Goal: Task Accomplishment & Management: Manage account settings

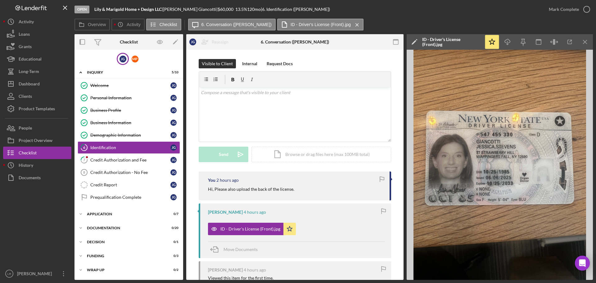
scroll to position [4, 0]
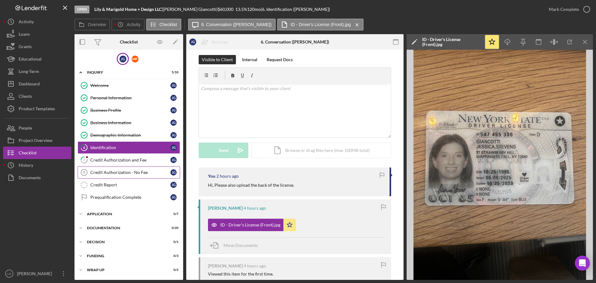
drag, startPoint x: 138, startPoint y: 159, endPoint x: 131, endPoint y: 166, distance: 9.7
click at [138, 159] on div "Credit Authorization and Fee" at bounding box center [130, 159] width 80 height 5
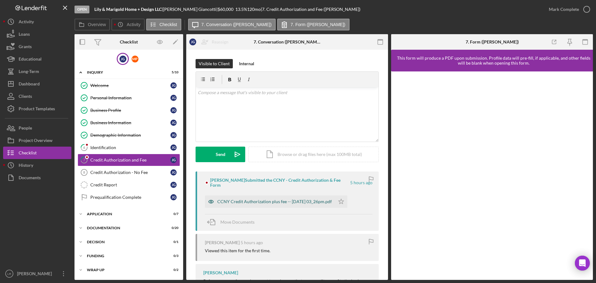
click at [263, 201] on div "CCNY Credit Authorization plus fee -- [DATE] 03_26pm.pdf" at bounding box center [274, 201] width 115 height 5
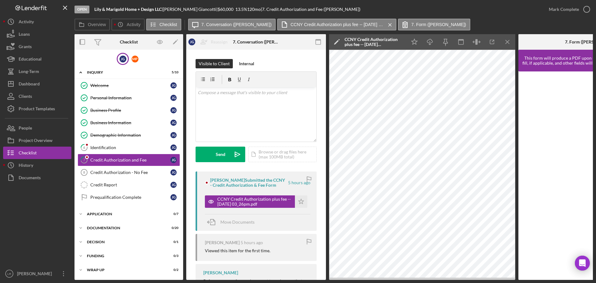
click at [339, 41] on icon "Icon/Edit" at bounding box center [337, 42] width 16 height 16
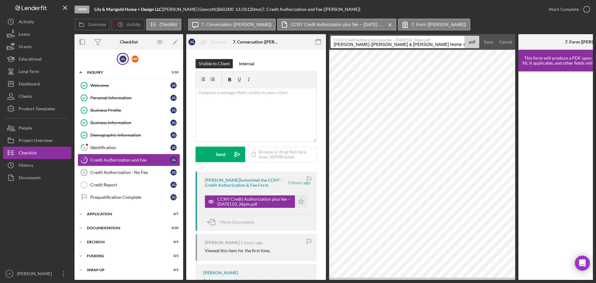
drag, startPoint x: 442, startPoint y: 46, endPoint x: -144, endPoint y: 87, distance: 587.7
click at [0, 87] on html "Open Lily & Marigold Home + Design LLC | [PERSON_NAME] | $60,000 $60,000 13.5 %…" at bounding box center [298, 141] width 596 height 283
type input "Credit Authorization and Fee 20250905"
click at [490, 45] on div "Save" at bounding box center [488, 42] width 9 height 12
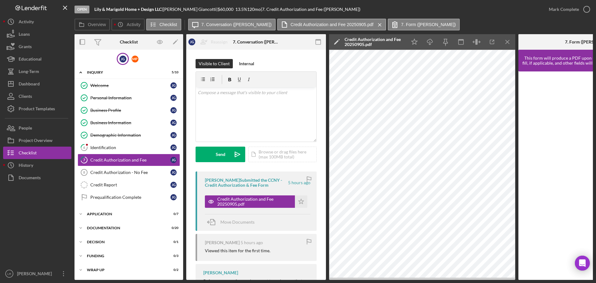
click at [336, 43] on polygon at bounding box center [336, 42] width 5 height 5
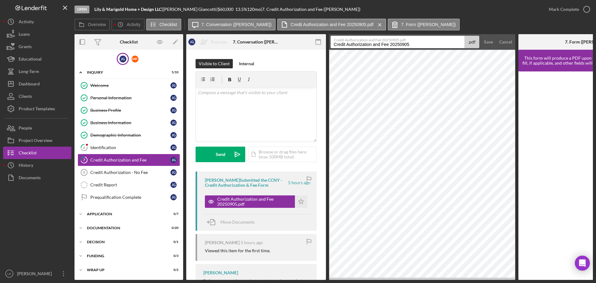
click at [423, 43] on input "Credit Authorization and Fee 20250905" at bounding box center [398, 42] width 134 height 12
type input "Credit Authorization and Fee 20250905 (JG)"
click at [491, 46] on div "Save" at bounding box center [488, 42] width 9 height 12
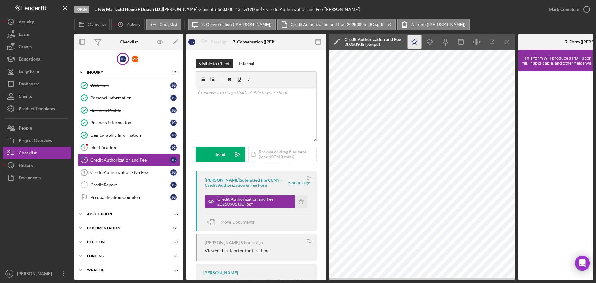
click at [415, 40] on polygon "button" at bounding box center [415, 42] width 6 height 6
click at [431, 44] on icon "Icon/Download" at bounding box center [430, 42] width 14 height 14
click at [583, 10] on icon "button" at bounding box center [587, 10] width 16 height 16
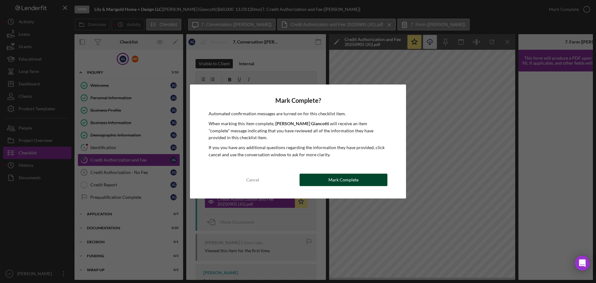
click at [345, 180] on div "Mark Complete" at bounding box center [343, 180] width 30 height 12
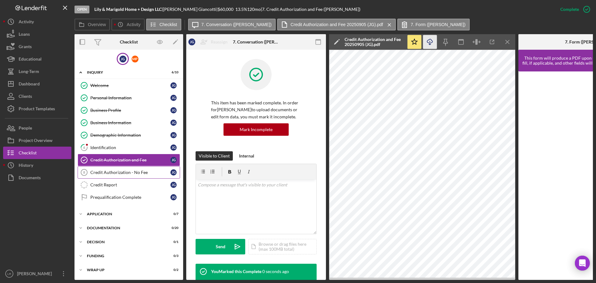
click at [138, 169] on link "Credit Authorization - No Fee 8 Credit Authorization - No Fee [PERSON_NAME]" at bounding box center [129, 172] width 102 height 12
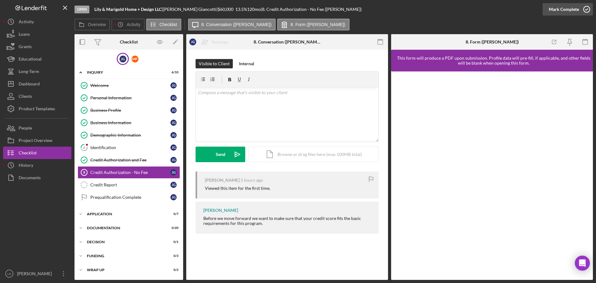
click at [557, 10] on div "Mark Complete" at bounding box center [564, 9] width 30 height 12
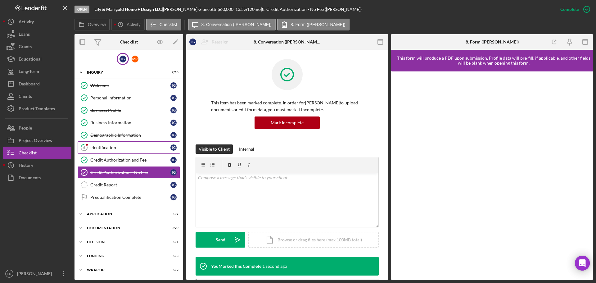
click at [105, 147] on div "Identification" at bounding box center [130, 147] width 80 height 5
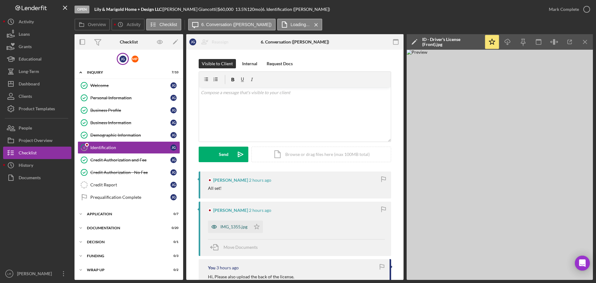
click at [227, 224] on div "IMG_1355.jpg" at bounding box center [229, 226] width 43 height 12
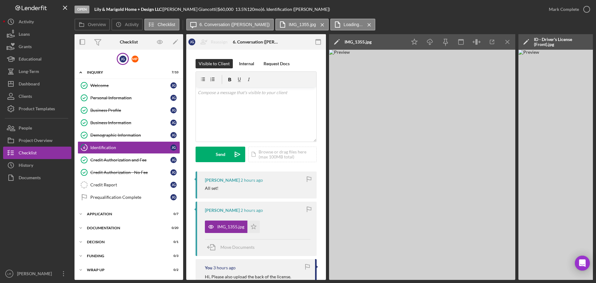
click at [340, 42] on icon "Icon/Edit" at bounding box center [337, 42] width 16 height 16
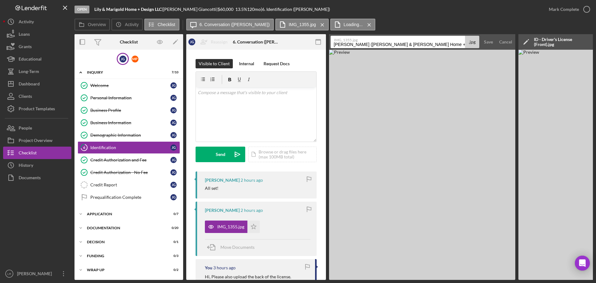
click at [336, 45] on input "[PERSON_NAME] ([PERSON_NAME] & [PERSON_NAME] Home + Design LLC) Identification …" at bounding box center [398, 42] width 134 height 12
click at [373, 44] on input "ID - Driver's License JG (Back)" at bounding box center [398, 42] width 134 height 12
type input "ID - Driver's License - JG (Back)"
click at [489, 39] on div "Save" at bounding box center [488, 42] width 9 height 12
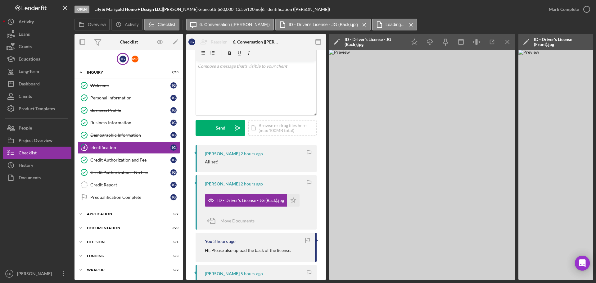
scroll to position [62, 0]
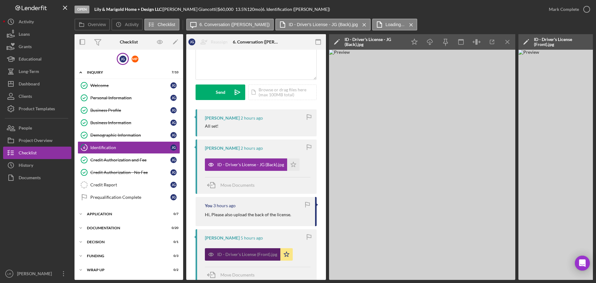
drag, startPoint x: 266, startPoint y: 251, endPoint x: 271, endPoint y: 246, distance: 6.4
click at [267, 251] on div "ID - Driver's License (Front).jpg" at bounding box center [242, 254] width 75 height 12
click at [336, 40] on icon "Icon/Edit" at bounding box center [337, 42] width 16 height 16
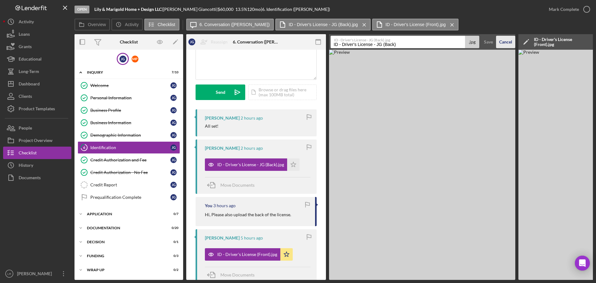
click at [510, 41] on div "Cancel" at bounding box center [505, 42] width 13 height 12
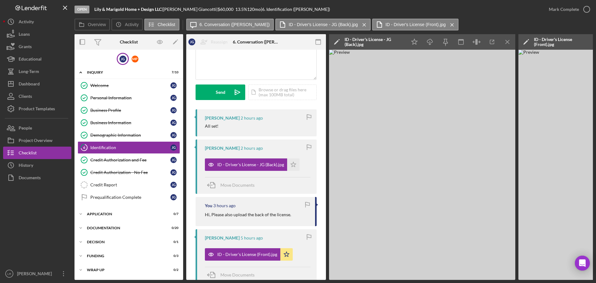
click at [510, 41] on icon "Icon/Menu Close" at bounding box center [508, 42] width 14 height 14
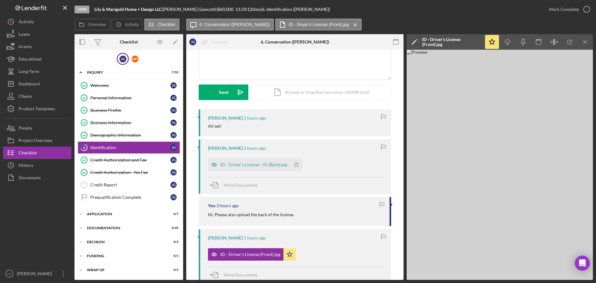
click at [412, 41] on icon "Icon/Edit" at bounding box center [415, 42] width 16 height 16
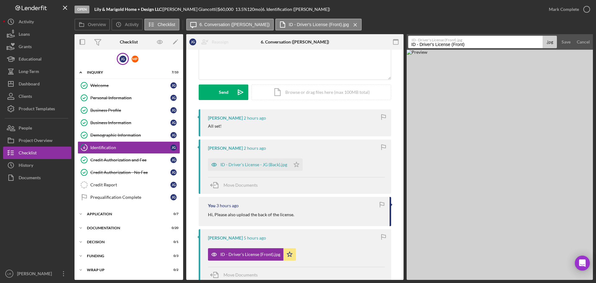
drag, startPoint x: 451, startPoint y: 45, endPoint x: 460, endPoint y: 48, distance: 9.8
click at [451, 45] on input "ID - Driver's License (Front)" at bounding box center [475, 42] width 134 height 12
type input "ID - Driver's License - JG (Front)"
click at [571, 42] on button "Save" at bounding box center [565, 42] width 15 height 12
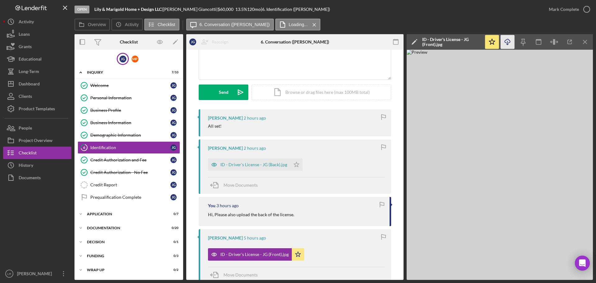
click at [508, 43] on icon "Icon/Download" at bounding box center [508, 42] width 14 height 14
click at [588, 10] on icon "button" at bounding box center [587, 10] width 16 height 16
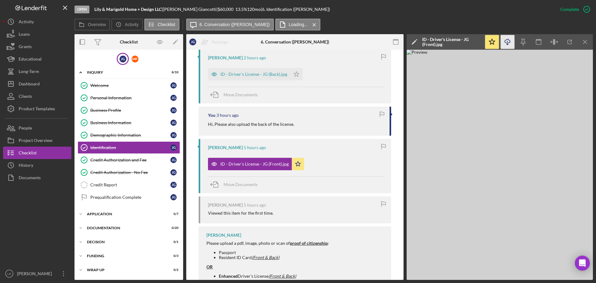
scroll to position [293, 0]
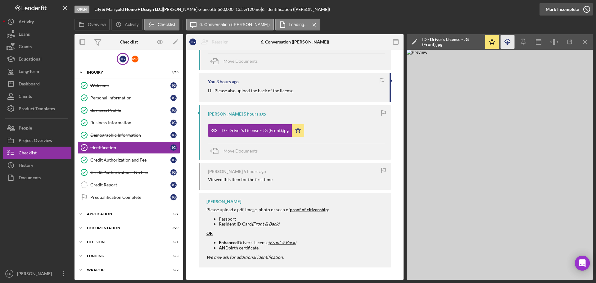
click at [576, 10] on div "Mark Incomplete" at bounding box center [562, 9] width 33 height 12
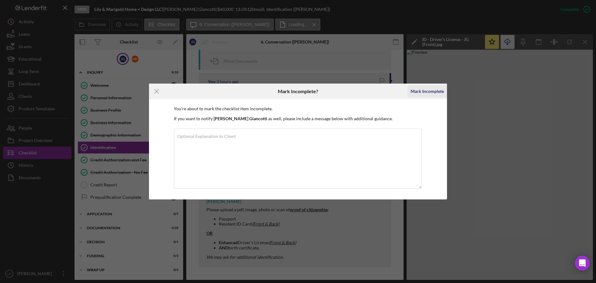
click at [419, 87] on div "Mark Incomplete" at bounding box center [427, 91] width 33 height 12
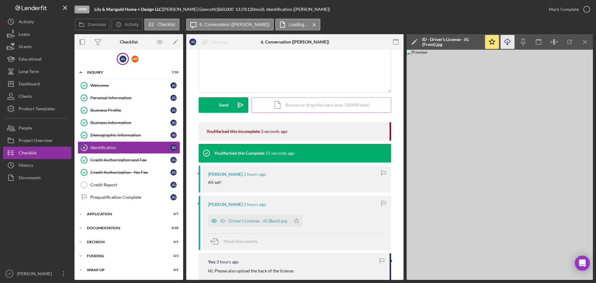
scroll to position [0, 0]
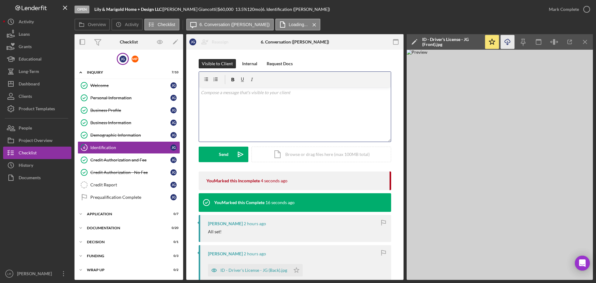
click at [257, 111] on div "v Color teal Color pink Remove color Add row above Add row below Add column bef…" at bounding box center [295, 114] width 192 height 54
click at [220, 155] on div "Send" at bounding box center [224, 155] width 10 height 16
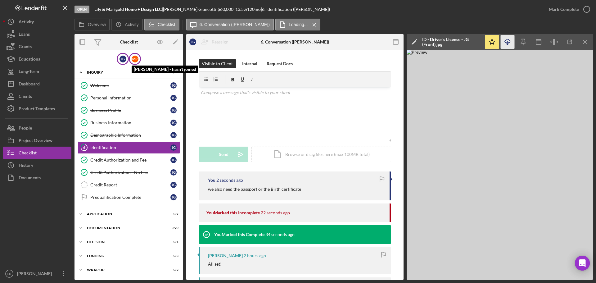
click at [132, 57] on div "M P" at bounding box center [135, 59] width 7 height 7
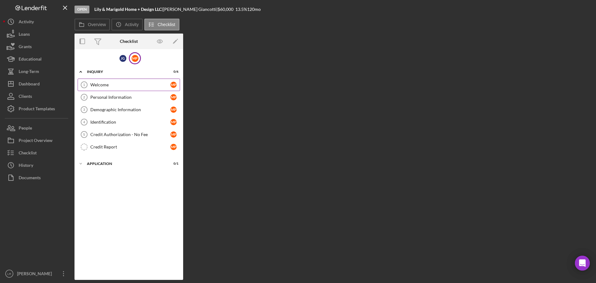
click at [142, 83] on div "Welcome" at bounding box center [130, 84] width 80 height 5
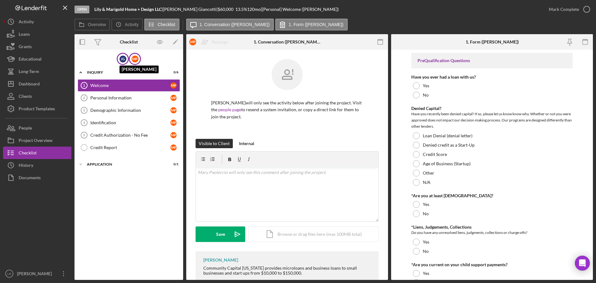
click at [122, 59] on div "[PERSON_NAME]" at bounding box center [123, 59] width 7 height 7
